Goal: Task Accomplishment & Management: Manage account settings

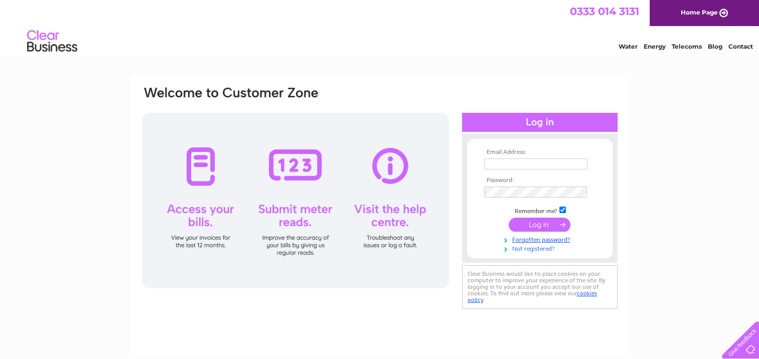
click at [525, 250] on link "Not registered?" at bounding box center [541, 248] width 114 height 10
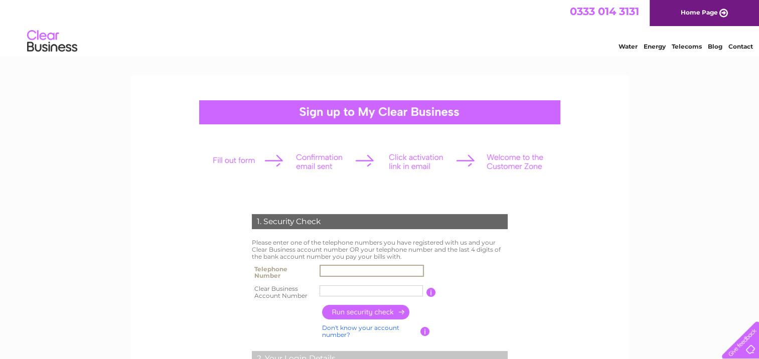
click at [334, 272] on input "text" at bounding box center [371, 271] width 104 height 12
type input "01752843344"
click at [325, 292] on input "text" at bounding box center [370, 290] width 103 height 11
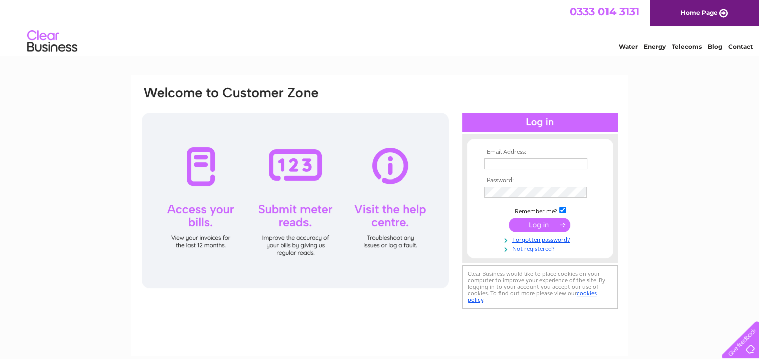
click at [525, 247] on link "Not registered?" at bounding box center [541, 248] width 114 height 10
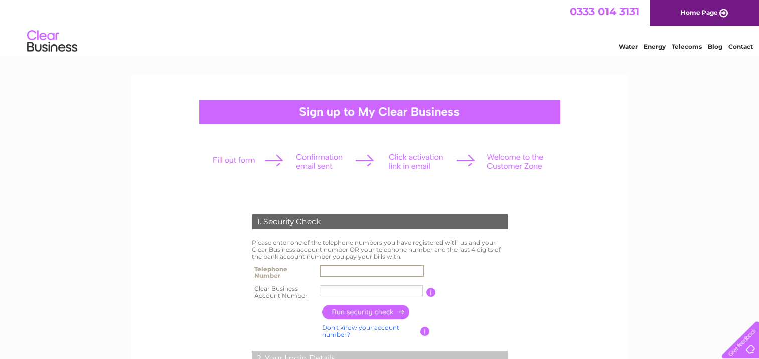
click at [331, 270] on input "text" at bounding box center [371, 271] width 104 height 12
type input "01752843344"
click at [328, 293] on input "text" at bounding box center [370, 290] width 103 height 11
type input "1026732"
click at [346, 311] on input "button" at bounding box center [366, 312] width 88 height 15
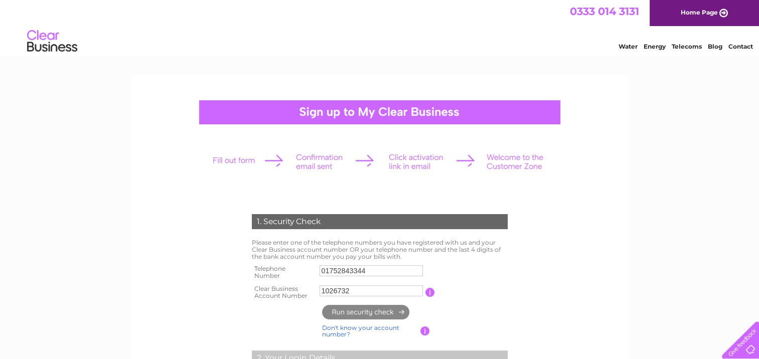
type input "**********"
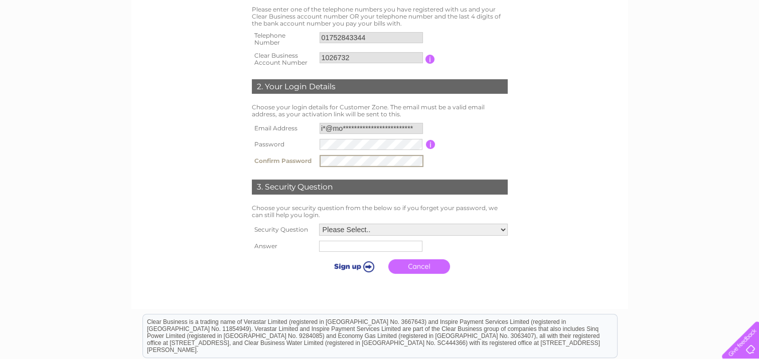
scroll to position [251, 0]
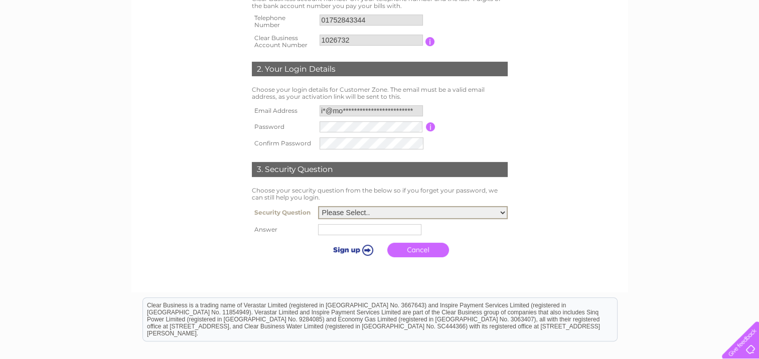
click at [502, 212] on select "Please Select.. In what town or city was your first job? In what town or city d…" at bounding box center [413, 212] width 190 height 13
select select "3"
click at [318, 205] on select "Please Select.. In what town or city was your first job? In what town or city d…" at bounding box center [413, 211] width 190 height 13
click at [332, 229] on input "text" at bounding box center [369, 228] width 103 height 11
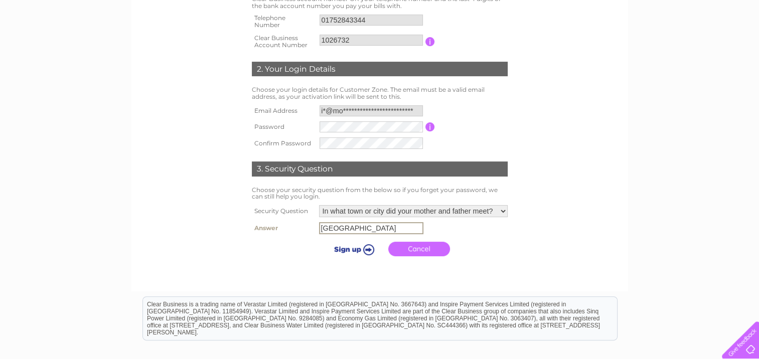
type input "Plymouth"
click at [367, 248] on input "submit" at bounding box center [352, 248] width 62 height 14
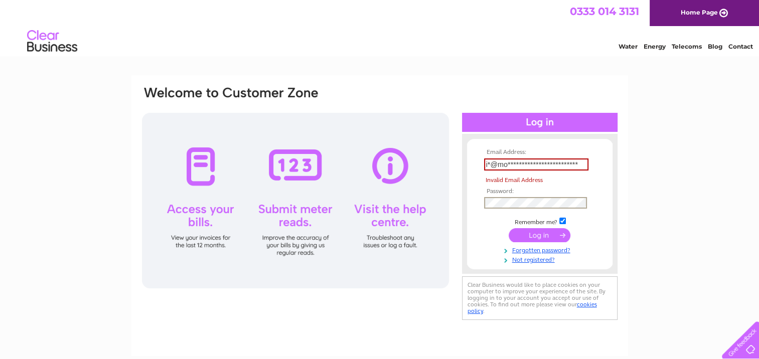
click at [519, 193] on tbody "**********" at bounding box center [539, 206] width 116 height 115
click at [656, 200] on div "**********" at bounding box center [379, 301] width 759 height 452
click at [531, 234] on input "submit" at bounding box center [539, 235] width 62 height 14
type input "i"
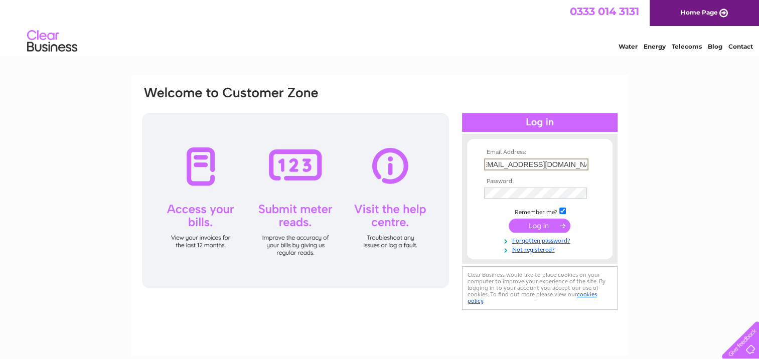
type input "iw@moorlandautosolutions.co.uk"
click at [539, 223] on input "submit" at bounding box center [539, 225] width 62 height 14
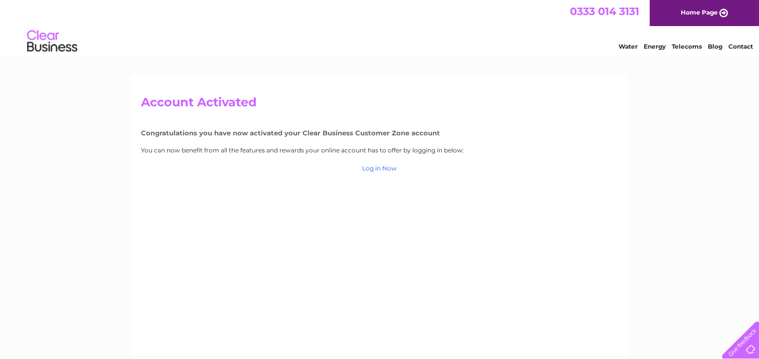
click at [374, 168] on link "Log in Now" at bounding box center [379, 168] width 35 height 8
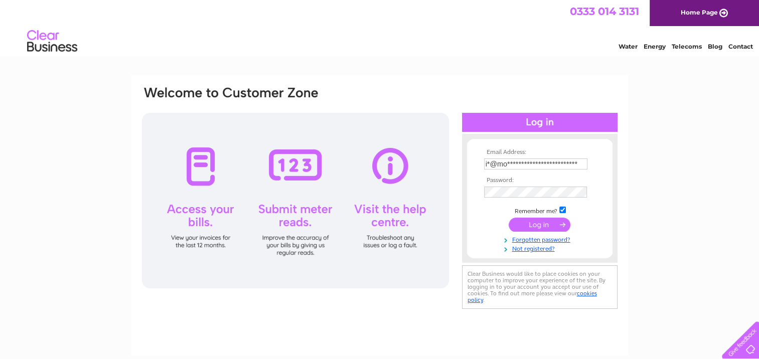
click at [528, 223] on tbody "**********" at bounding box center [539, 201] width 116 height 104
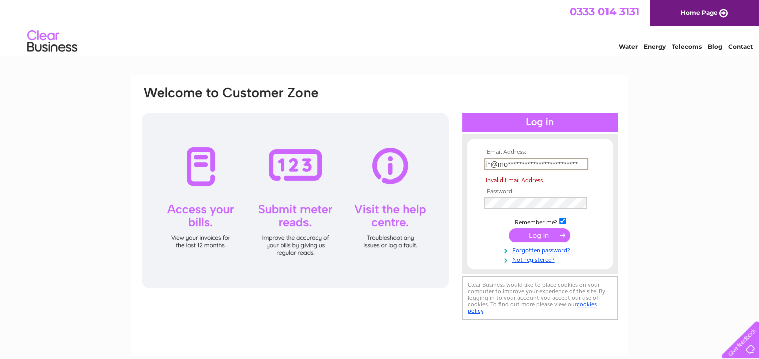
click at [580, 161] on input "**********" at bounding box center [536, 164] width 104 height 12
type input "i"
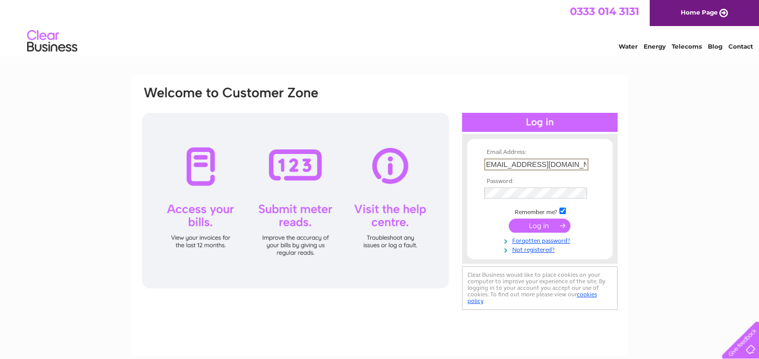
scroll to position [0, 6]
type input "iw@moorlandautosolutions.co.uk"
click at [535, 226] on input "submit" at bounding box center [539, 226] width 62 height 14
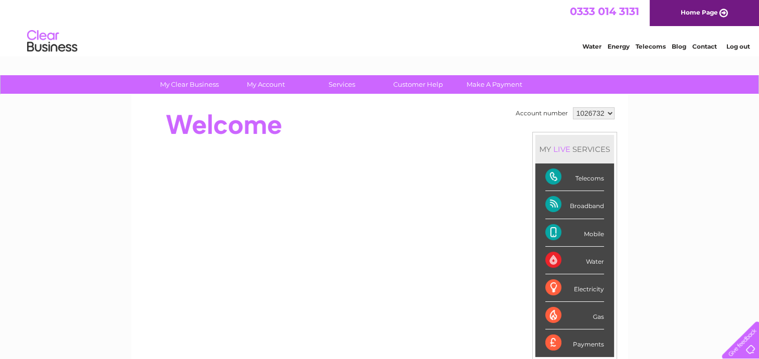
click at [548, 175] on div "Telecoms" at bounding box center [574, 177] width 59 height 28
click at [580, 178] on div "Telecoms" at bounding box center [574, 177] width 59 height 28
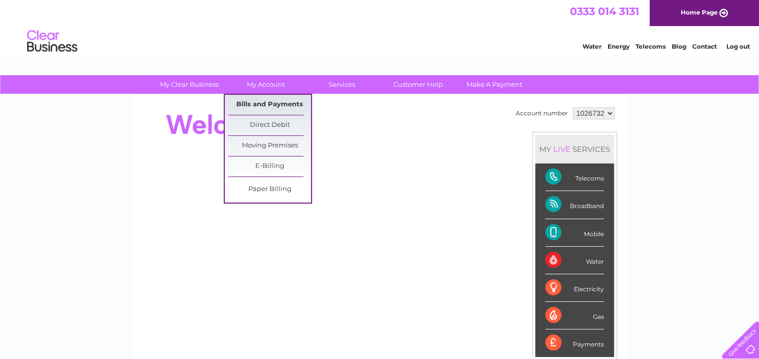
click at [261, 103] on link "Bills and Payments" at bounding box center [269, 105] width 83 height 20
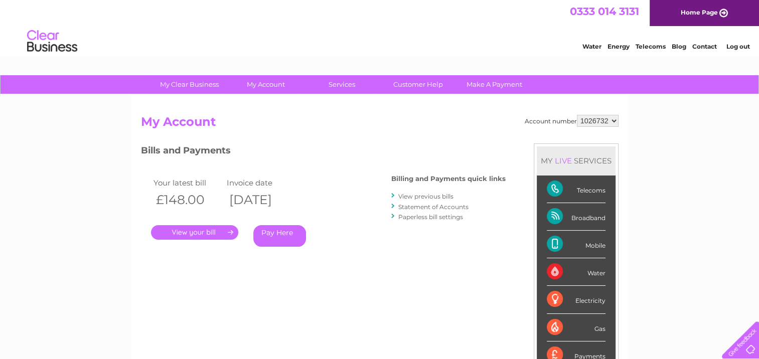
click at [197, 232] on link "." at bounding box center [194, 232] width 87 height 15
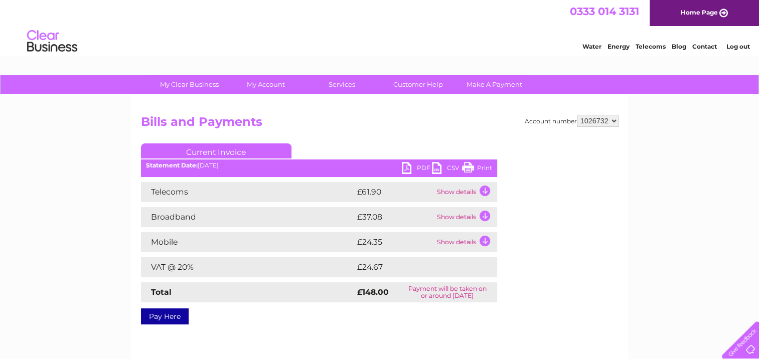
click at [484, 190] on td "Show details" at bounding box center [465, 192] width 63 height 20
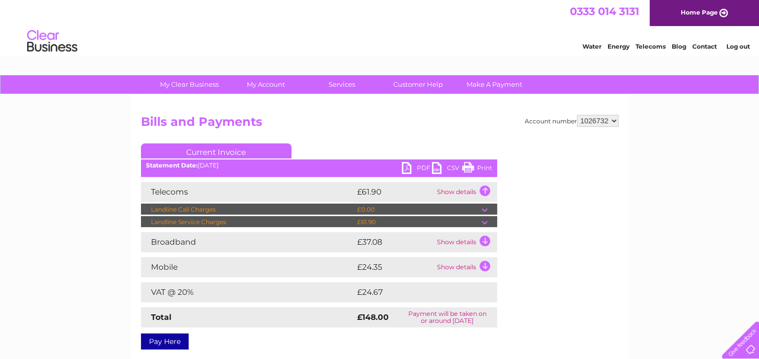
click at [485, 241] on td "Show details" at bounding box center [465, 242] width 63 height 20
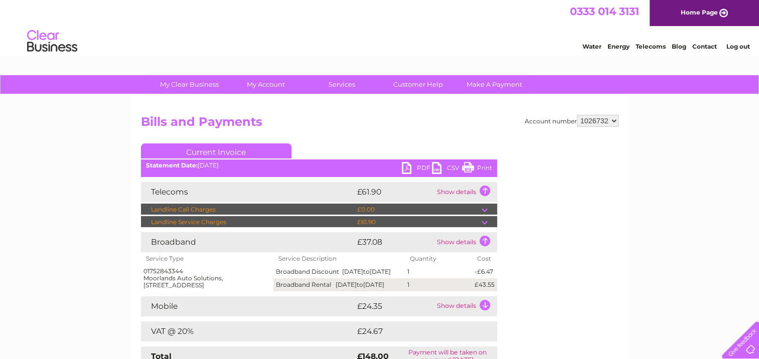
click at [485, 314] on td "Show details" at bounding box center [465, 306] width 63 height 20
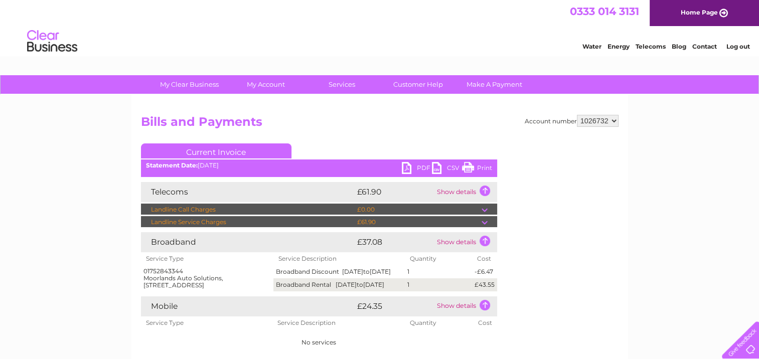
click at [485, 316] on td "Show details" at bounding box center [465, 306] width 63 height 20
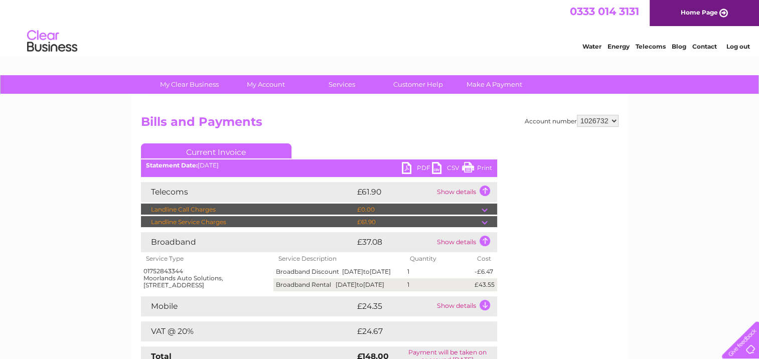
click at [485, 316] on td "Show details" at bounding box center [465, 306] width 63 height 20
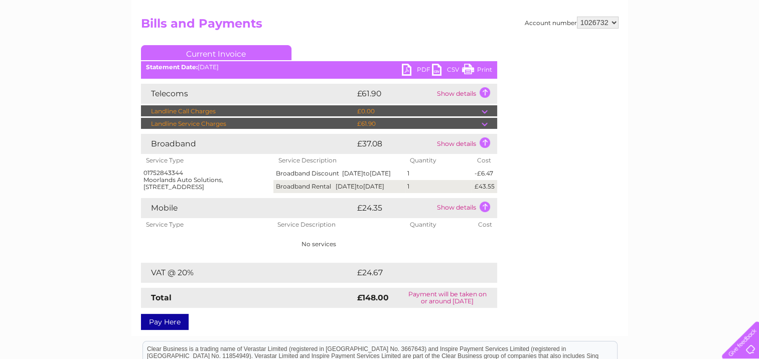
scroll to position [100, 0]
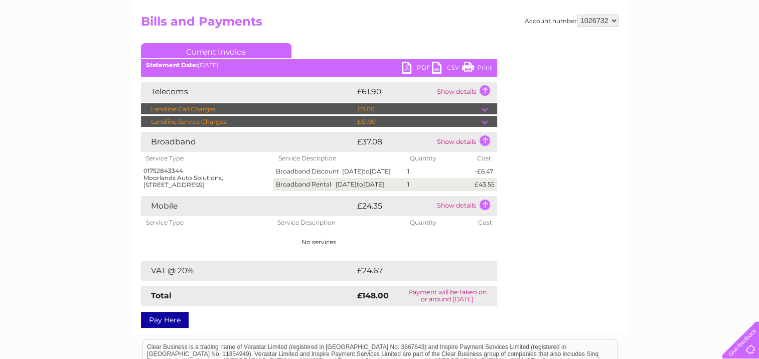
click at [484, 216] on td "Show details" at bounding box center [465, 206] width 63 height 20
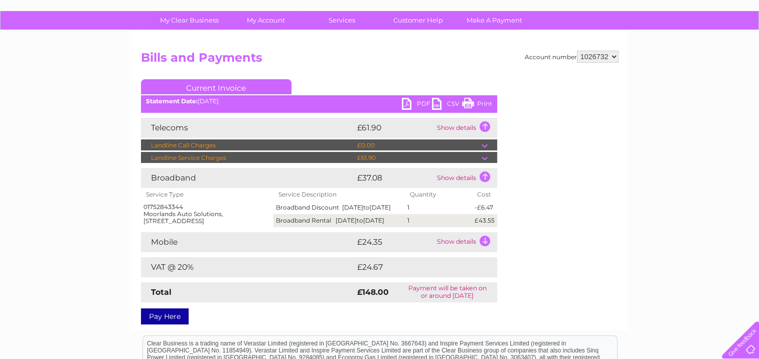
scroll to position [50, 0]
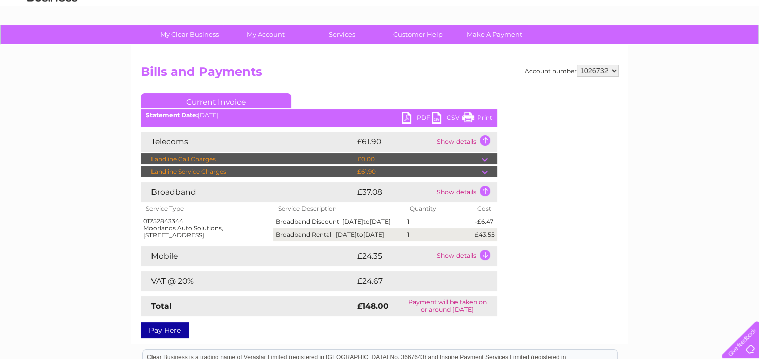
click at [484, 266] on td "Show details" at bounding box center [465, 256] width 63 height 20
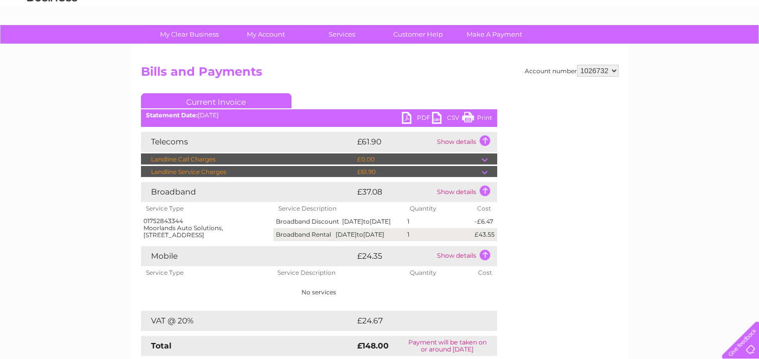
click at [537, 249] on div "Account number 1026732 Bills and Payments Current Invoice PDF CSV Print" at bounding box center [379, 219] width 477 height 309
